Goal: Transaction & Acquisition: Purchase product/service

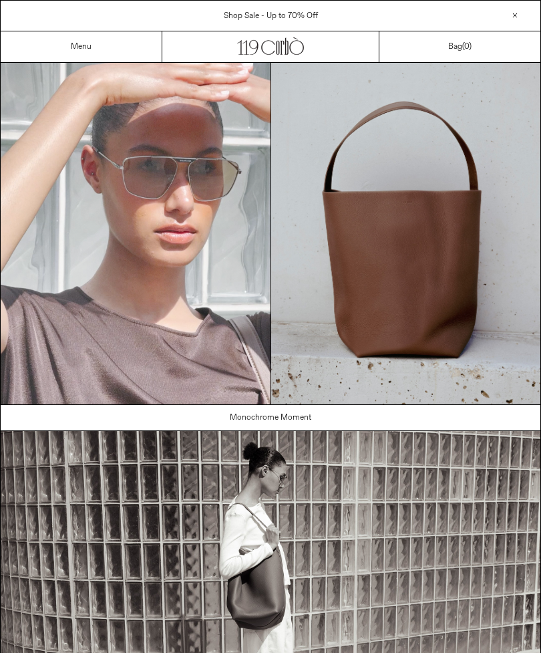
click at [84, 44] on link "Menu" at bounding box center [81, 46] width 21 height 11
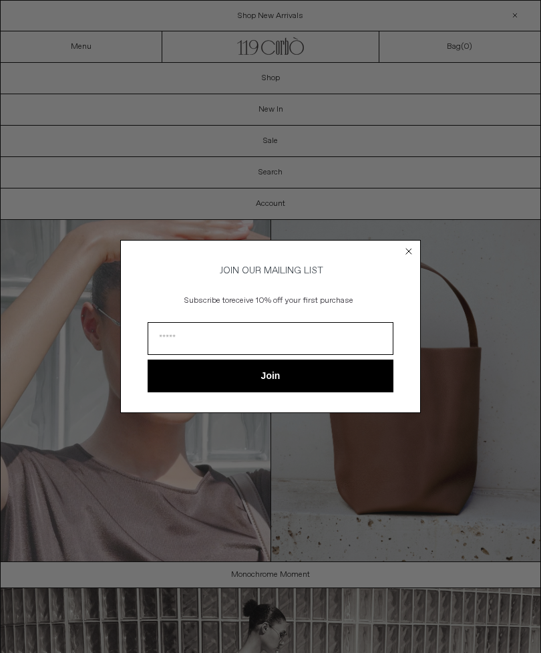
click at [413, 253] on circle "Close dialog" at bounding box center [409, 251] width 13 height 13
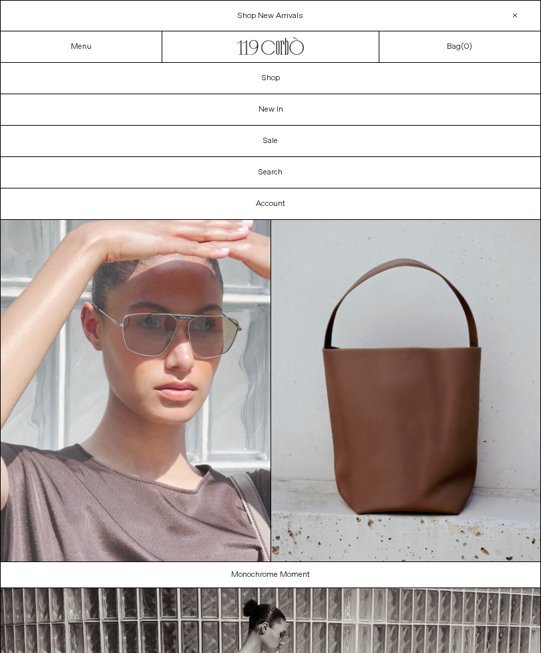
click at [373, 78] on link "Shop" at bounding box center [271, 78] width 540 height 31
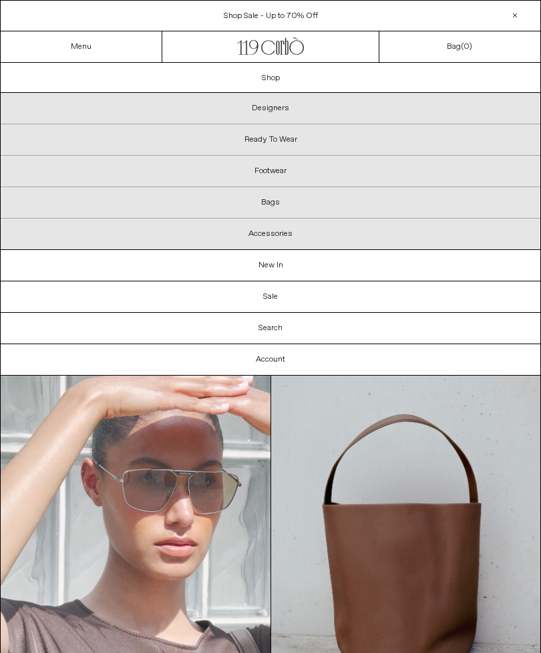
click at [362, 134] on p "Ready To Wear" at bounding box center [271, 139] width 540 height 31
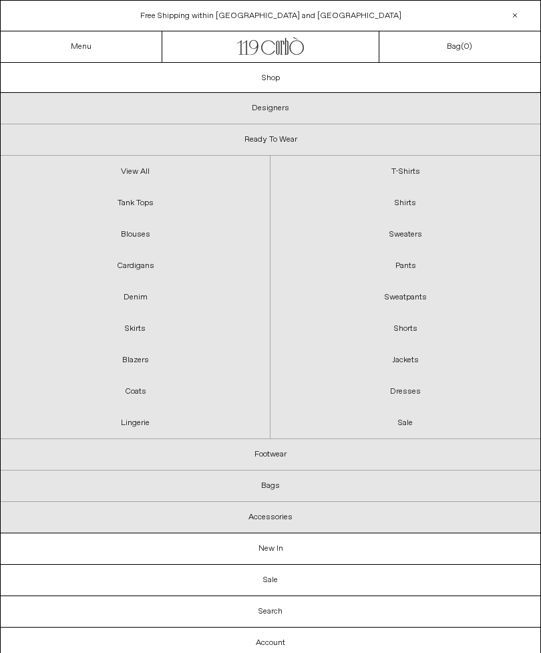
click at [420, 294] on link "Sweatpants" at bounding box center [406, 296] width 270 height 31
click at [410, 270] on link "Pants" at bounding box center [406, 265] width 270 height 31
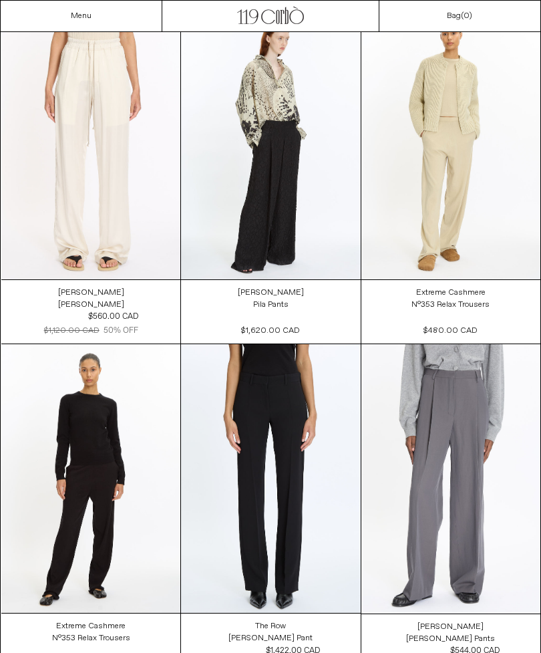
scroll to position [1057, 0]
